Goal: Task Accomplishment & Management: Manage account settings

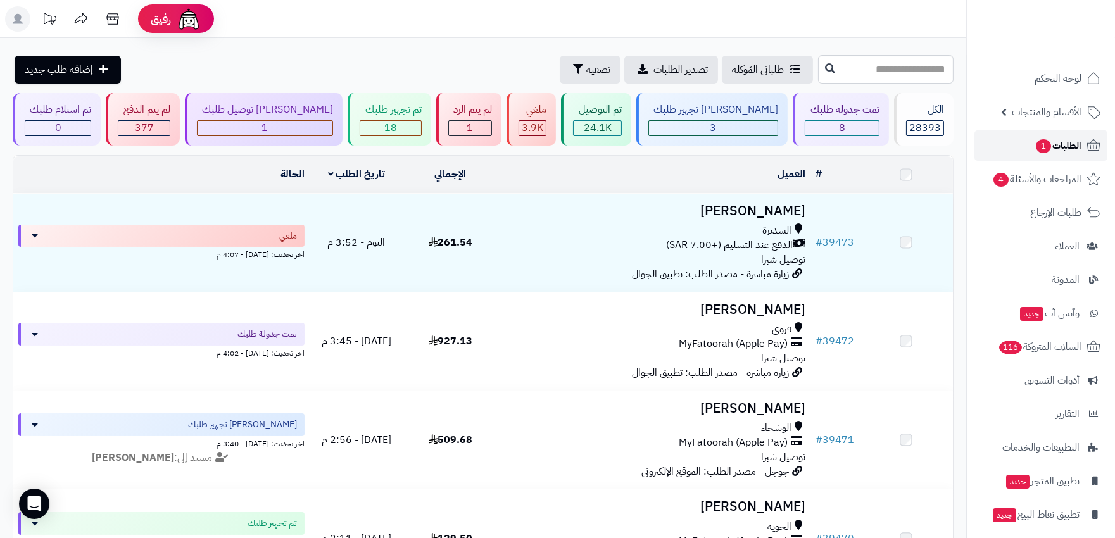
click at [1074, 143] on span "الطلبات 1" at bounding box center [1058, 146] width 47 height 18
